Goal: Information Seeking & Learning: Learn about a topic

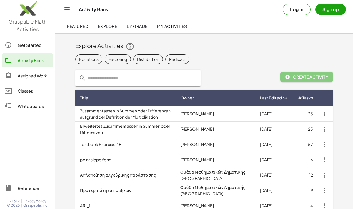
click at [302, 8] on button "Log in" at bounding box center [297, 9] width 28 height 11
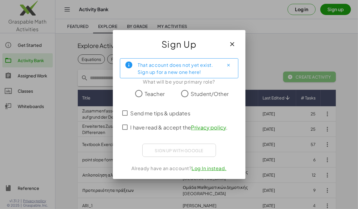
click at [149, 93] on span "Teacher" at bounding box center [155, 94] width 20 height 8
click at [147, 127] on span "I have read & accept the Privacy policy ." at bounding box center [178, 127] width 97 height 8
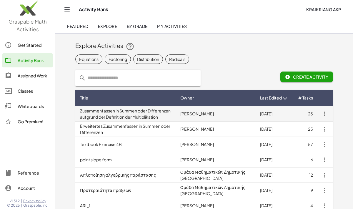
click at [120, 118] on td "Zusammenfassen in Summen oder Differenzen aufgrund der Definition der Multiplik…" at bounding box center [125, 113] width 100 height 15
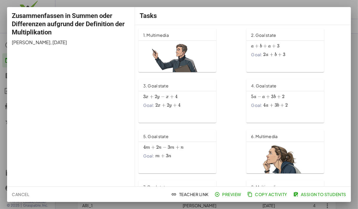
click at [168, 59] on img at bounding box center [177, 90] width 68 height 96
click at [356, 180] on div at bounding box center [179, 104] width 358 height 209
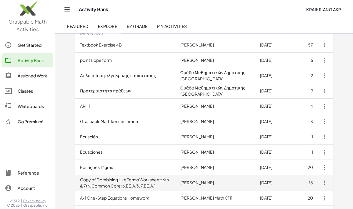
scroll to position [137, 0]
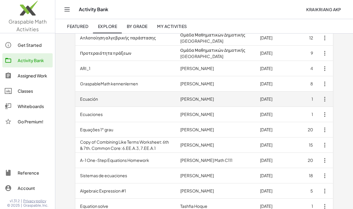
click at [105, 102] on td "Ecuación" at bounding box center [125, 99] width 100 height 15
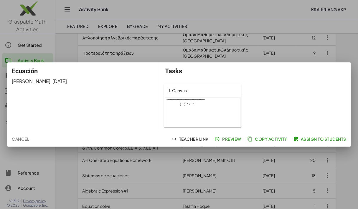
click at [346, 169] on div at bounding box center [179, 104] width 358 height 209
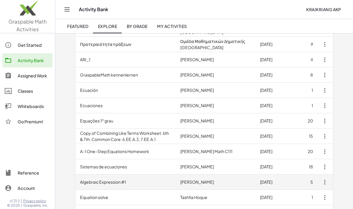
scroll to position [215, 0]
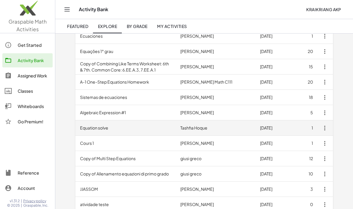
click at [105, 129] on td "Equation solve" at bounding box center [125, 127] width 100 height 15
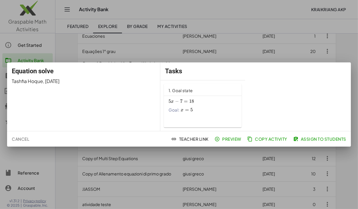
click at [206, 111] on div "Goal: x = 5 x=5 x = 5" at bounding box center [202, 110] width 68 height 6
click at [160, 53] on div at bounding box center [179, 104] width 358 height 209
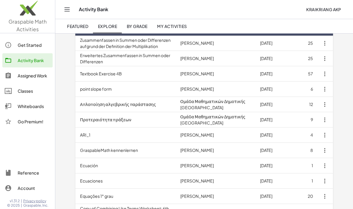
scroll to position [66, 0]
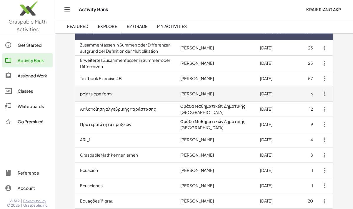
click at [102, 91] on td "point slope form" at bounding box center [125, 93] width 100 height 15
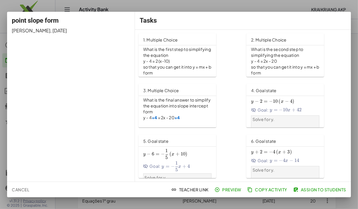
click at [341, 4] on div at bounding box center [179, 104] width 358 height 209
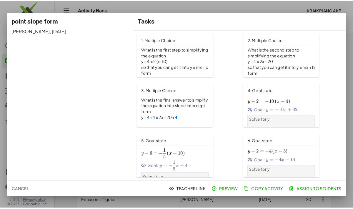
scroll to position [66, 0]
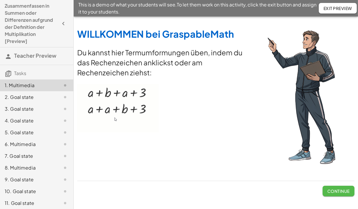
click at [332, 187] on button "Continue" at bounding box center [338, 191] width 32 height 11
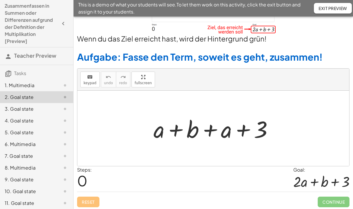
scroll to position [48, 0]
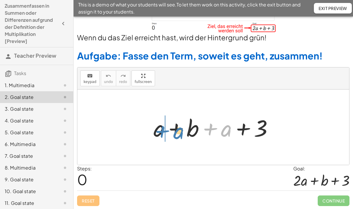
drag, startPoint x: 220, startPoint y: 131, endPoint x: 176, endPoint y: 133, distance: 43.3
click at [176, 133] on div at bounding box center [216, 127] width 130 height 30
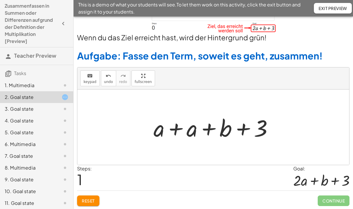
click at [163, 132] on div at bounding box center [216, 127] width 130 height 30
click at [190, 132] on div at bounding box center [216, 127] width 130 height 30
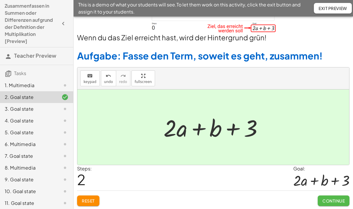
click at [329, 199] on span "Continue" at bounding box center [334, 200] width 22 height 5
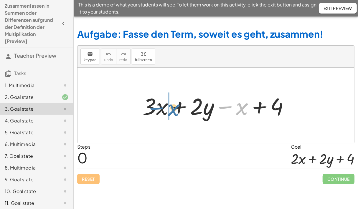
drag, startPoint x: 241, startPoint y: 111, endPoint x: 174, endPoint y: 114, distance: 67.5
click at [173, 112] on div at bounding box center [218, 105] width 157 height 30
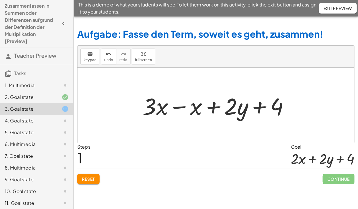
click at [182, 120] on div at bounding box center [218, 105] width 157 height 30
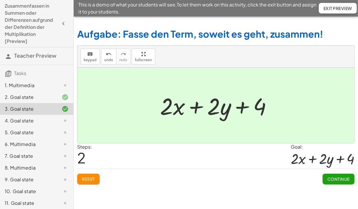
click at [168, 110] on div at bounding box center [218, 105] width 122 height 30
click at [215, 110] on div at bounding box center [218, 105] width 122 height 30
drag, startPoint x: 164, startPoint y: 110, endPoint x: 215, endPoint y: 121, distance: 52.4
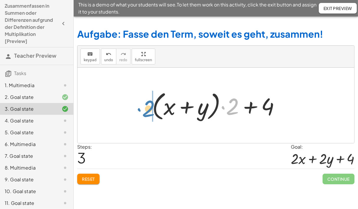
drag, startPoint x: 231, startPoint y: 110, endPoint x: 149, endPoint y: 112, distance: 81.9
click at [147, 112] on div "+ · 3 · x + · 2 · y − x + 4 + · 3 · x − x + · 2 · y + 4 + · 2 · x + · 2 · y + 4…" at bounding box center [215, 105] width 145 height 37
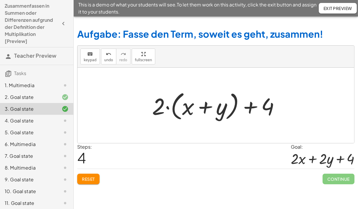
click at [270, 124] on div at bounding box center [215, 105] width 276 height 75
click at [264, 109] on div at bounding box center [218, 106] width 138 height 34
drag, startPoint x: 156, startPoint y: 109, endPoint x: 266, endPoint y: 108, distance: 110.1
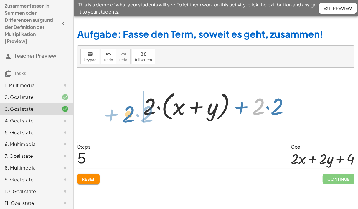
drag, startPoint x: 258, startPoint y: 108, endPoint x: 128, endPoint y: 115, distance: 130.0
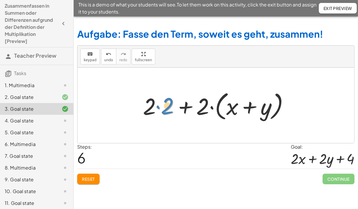
click at [164, 109] on div at bounding box center [218, 106] width 157 height 34
drag, startPoint x: 153, startPoint y: 110, endPoint x: 149, endPoint y: 114, distance: 5.2
click at [147, 113] on div at bounding box center [218, 106] width 157 height 34
drag, startPoint x: 170, startPoint y: 115, endPoint x: 164, endPoint y: 111, distance: 7.4
click at [164, 111] on div at bounding box center [218, 106] width 157 height 34
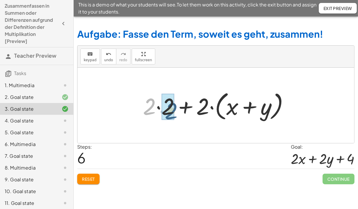
drag, startPoint x: 152, startPoint y: 110, endPoint x: 173, endPoint y: 114, distance: 21.9
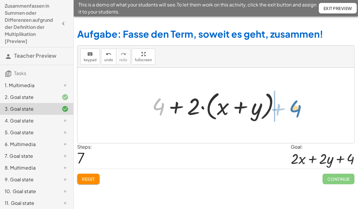
drag, startPoint x: 158, startPoint y: 108, endPoint x: 295, endPoint y: 110, distance: 137.2
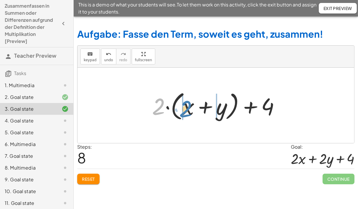
drag, startPoint x: 157, startPoint y: 108, endPoint x: 185, endPoint y: 110, distance: 27.2
click at [185, 110] on div at bounding box center [218, 106] width 138 height 34
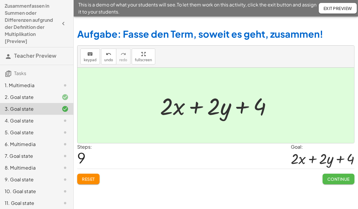
click at [328, 178] on span "Continue" at bounding box center [338, 178] width 22 height 5
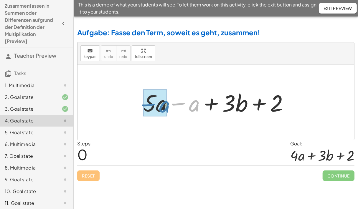
drag, startPoint x: 192, startPoint y: 107, endPoint x: 166, endPoint y: 108, distance: 25.9
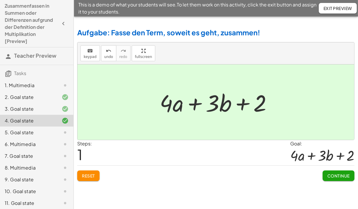
click at [325, 171] on button "Continue" at bounding box center [338, 175] width 32 height 11
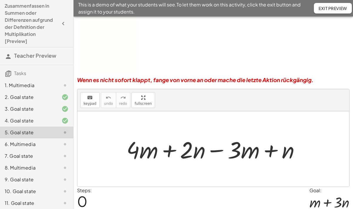
scroll to position [72, 0]
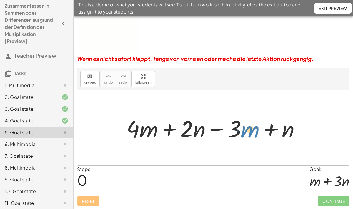
click at [243, 132] on div at bounding box center [216, 128] width 184 height 30
click at [232, 135] on div at bounding box center [216, 128] width 184 height 30
click at [247, 135] on div at bounding box center [216, 128] width 184 height 30
click at [236, 137] on div at bounding box center [216, 128] width 184 height 30
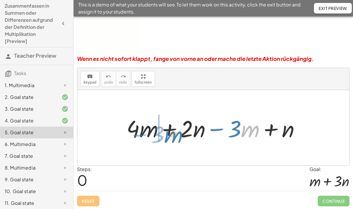
drag, startPoint x: 242, startPoint y: 137, endPoint x: 165, endPoint y: 143, distance: 77.0
click at [165, 143] on div "· m − · 3 + · 4 · m + · 2 · n − · 3 · m + n" at bounding box center [213, 127] width 191 height 33
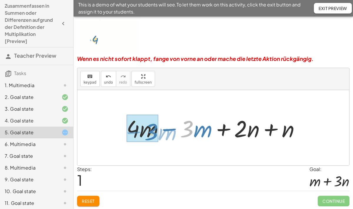
drag, startPoint x: 192, startPoint y: 130, endPoint x: 159, endPoint y: 133, distance: 33.7
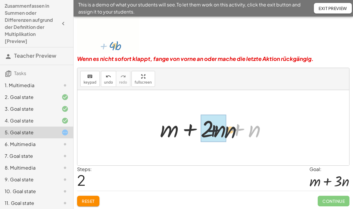
drag, startPoint x: 248, startPoint y: 129, endPoint x: 218, endPoint y: 130, distance: 29.2
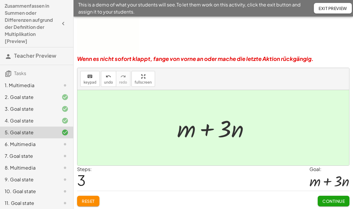
click at [323, 198] on span "Continue" at bounding box center [334, 200] width 22 height 5
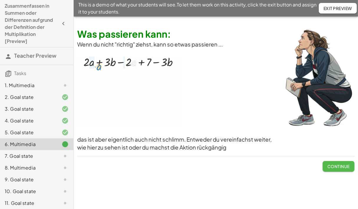
click at [339, 165] on span "Continue" at bounding box center [338, 166] width 22 height 5
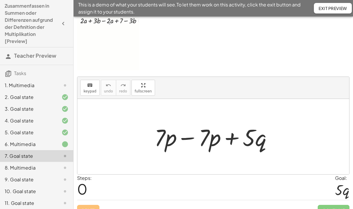
scroll to position [36, 0]
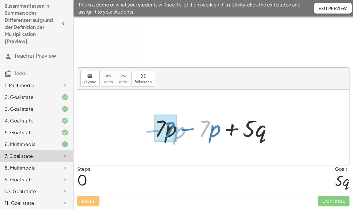
drag, startPoint x: 209, startPoint y: 130, endPoint x: 177, endPoint y: 132, distance: 32.4
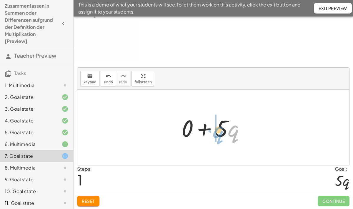
drag, startPoint x: 232, startPoint y: 134, endPoint x: 218, endPoint y: 135, distance: 14.2
click at [218, 135] on div at bounding box center [216, 127] width 74 height 30
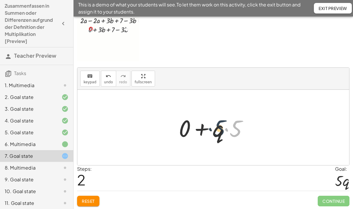
drag, startPoint x: 228, startPoint y: 134, endPoint x: 218, endPoint y: 133, distance: 10.0
click at [218, 133] on div at bounding box center [215, 127] width 79 height 30
drag, startPoint x: 218, startPoint y: 134, endPoint x: 241, endPoint y: 135, distance: 23.6
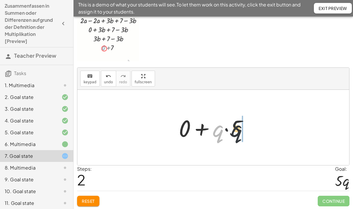
click at [241, 135] on div at bounding box center [215, 127] width 79 height 30
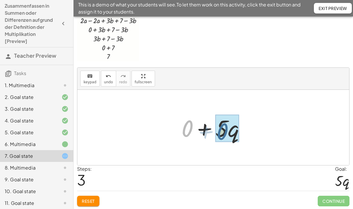
drag, startPoint x: 188, startPoint y: 130, endPoint x: 214, endPoint y: 132, distance: 25.7
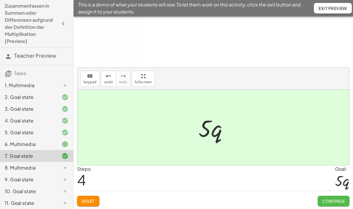
click at [328, 197] on button "Continue" at bounding box center [334, 201] width 32 height 11
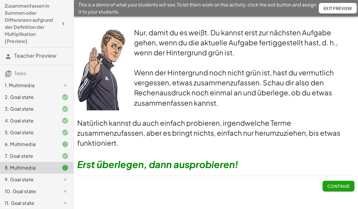
click at [331, 189] on button "Continue" at bounding box center [338, 186] width 32 height 11
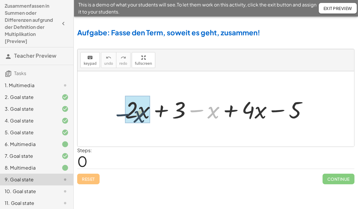
drag, startPoint x: 214, startPoint y: 114, endPoint x: 137, endPoint y: 118, distance: 76.9
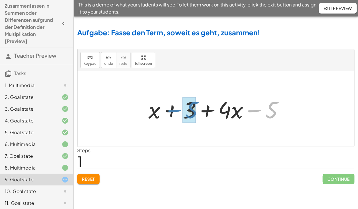
drag, startPoint x: 270, startPoint y: 112, endPoint x: 190, endPoint y: 112, distance: 80.1
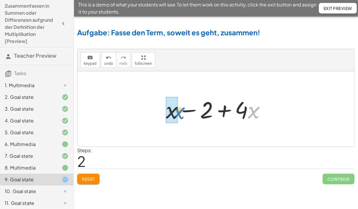
drag, startPoint x: 250, startPoint y: 114, endPoint x: 176, endPoint y: 115, distance: 74.5
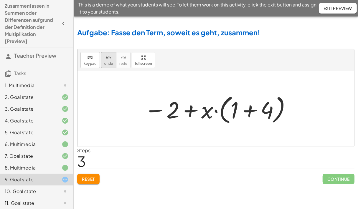
click at [106, 62] on span "undo" at bounding box center [108, 64] width 9 height 4
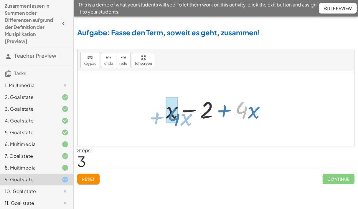
drag, startPoint x: 244, startPoint y: 113, endPoint x: 177, endPoint y: 120, distance: 67.8
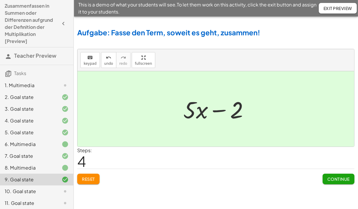
click at [321, 176] on div "Reset Continue" at bounding box center [215, 177] width 277 height 16
click at [326, 176] on button "Continue" at bounding box center [338, 179] width 32 height 11
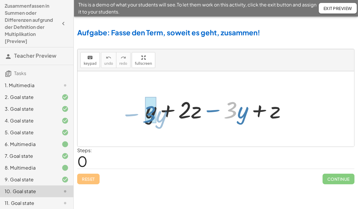
drag, startPoint x: 232, startPoint y: 111, endPoint x: 150, endPoint y: 115, distance: 81.4
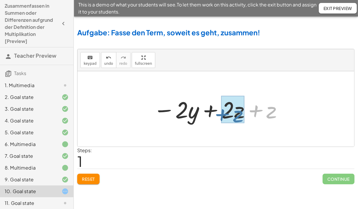
drag, startPoint x: 269, startPoint y: 113, endPoint x: 238, endPoint y: 119, distance: 31.7
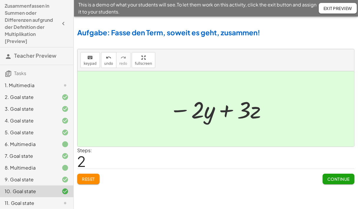
click at [344, 178] on span "Continue" at bounding box center [338, 178] width 22 height 5
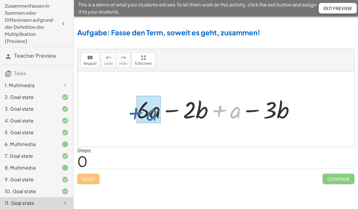
drag, startPoint x: 236, startPoint y: 113, endPoint x: 151, endPoint y: 115, distance: 85.4
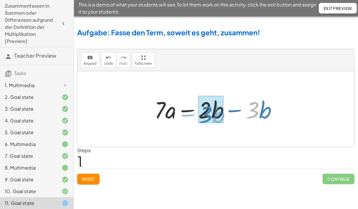
drag, startPoint x: 254, startPoint y: 111, endPoint x: 207, endPoint y: 115, distance: 47.3
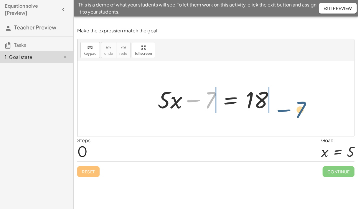
drag, startPoint x: 209, startPoint y: 100, endPoint x: 301, endPoint y: 110, distance: 92.1
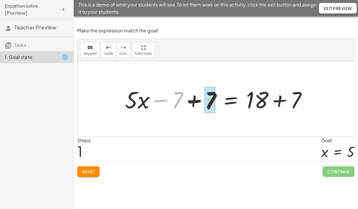
drag, startPoint x: 176, startPoint y: 103, endPoint x: 202, endPoint y: 104, distance: 25.6
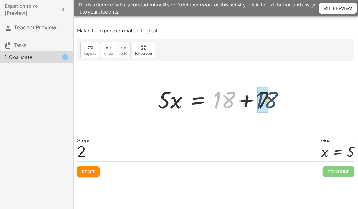
drag, startPoint x: 222, startPoint y: 102, endPoint x: 264, endPoint y: 102, distance: 42.7
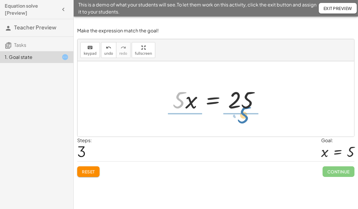
drag, startPoint x: 180, startPoint y: 104, endPoint x: 245, endPoint y: 119, distance: 66.2
click at [245, 119] on div "+ · 5 · x − 7 = 18 + · 5 · x − 7 + 7 = + 18 + 7 + · 5 · x + 0 = + 18 + 7 · 5 · …" at bounding box center [215, 98] width 276 height 75
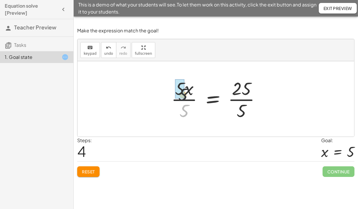
drag, startPoint x: 186, startPoint y: 108, endPoint x: 182, endPoint y: 89, distance: 20.0
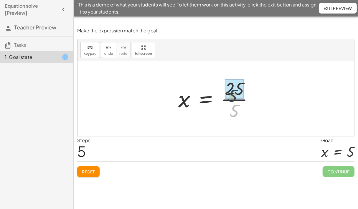
drag, startPoint x: 241, startPoint y: 110, endPoint x: 238, endPoint y: 92, distance: 18.2
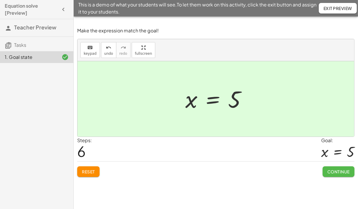
click at [344, 170] on span "Continue" at bounding box center [338, 171] width 22 height 5
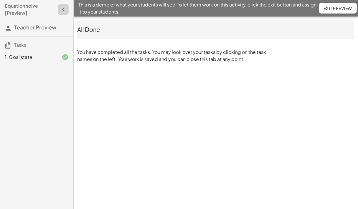
click at [63, 10] on icon "button" at bounding box center [63, 9] width 7 height 7
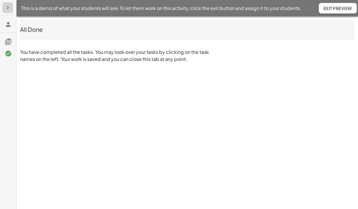
click at [12, 11] on button "button" at bounding box center [7, 7] width 11 height 11
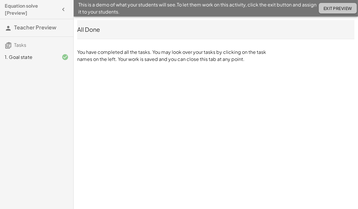
click at [332, 8] on span "Exit Preview" at bounding box center [337, 8] width 29 height 5
